Goal: Information Seeking & Learning: Learn about a topic

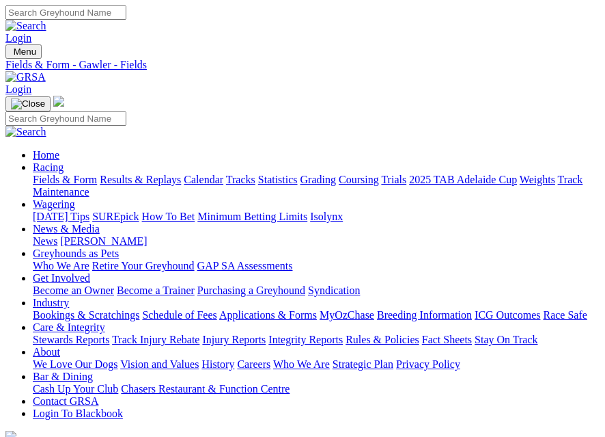
scroll to position [68, 0]
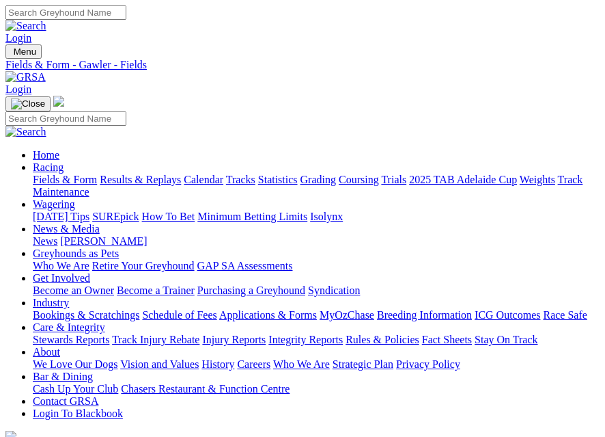
scroll to position [68, 0]
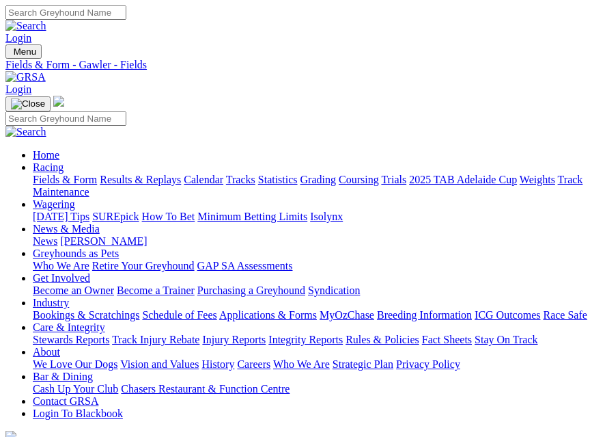
click at [11, 55] on img "Toggle navigation" at bounding box center [11, 55] width 0 height 0
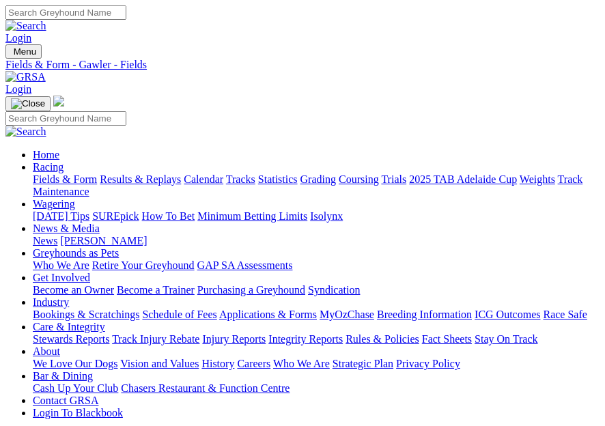
click at [258, 185] on link "Statistics" at bounding box center [278, 180] width 40 height 12
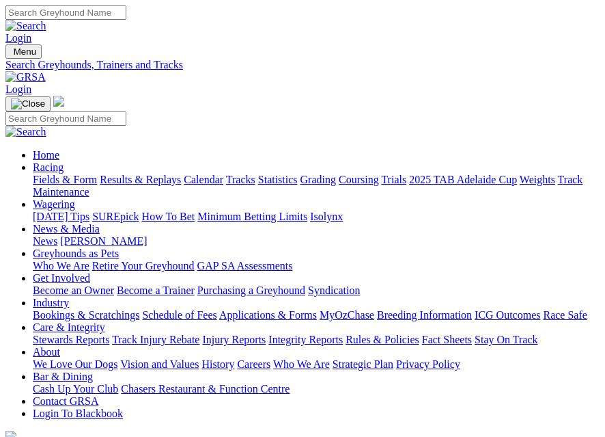
type input "[PERSON_NAME]"
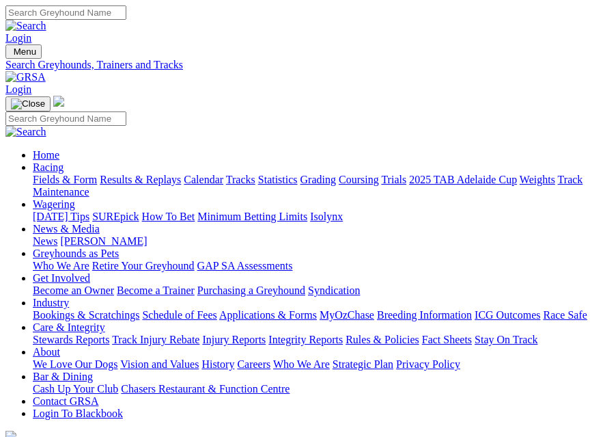
drag, startPoint x: 100, startPoint y: 132, endPoint x: -41, endPoint y: 144, distance: 141.3
type input "[PERSON_NAME]"
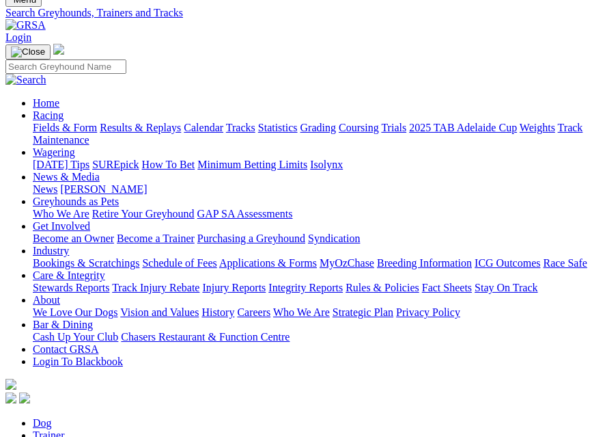
scroll to position [205, 0]
